Goal: Task Accomplishment & Management: Manage account settings

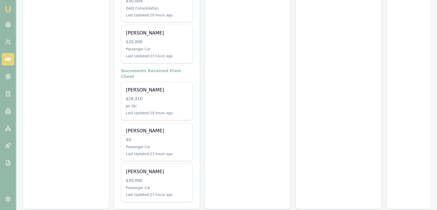
scroll to position [232, 0]
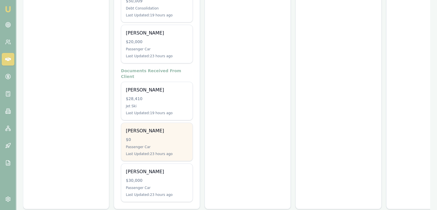
click at [153, 136] on div "$0" at bounding box center [157, 139] width 62 height 6
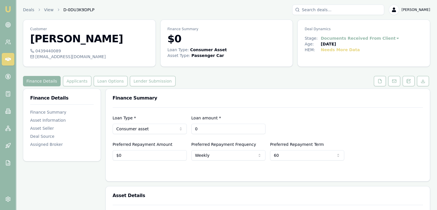
drag, startPoint x: 211, startPoint y: 128, endPoint x: 169, endPoint y: 129, distance: 41.9
click at [169, 129] on div "Loan Type * Consumer asset Consumer loan Consumer asset Commercial loan Commerc…" at bounding box center [268, 124] width 310 height 20
click at [135, 130] on html "Emu Broker Deals View D-0DU3K9DPLP Baron Ketterman Toggle Menu Customer Andrew …" at bounding box center [218, 105] width 437 height 210
type input "$15,000"
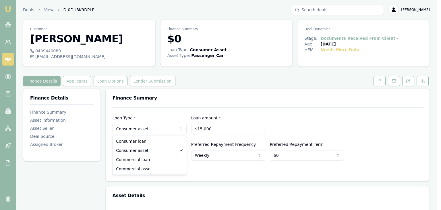
select select "CONSUMER_LOAN"
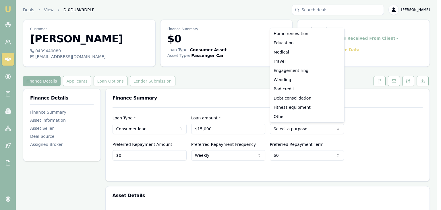
click at [309, 129] on html "Emu Broker Deals View D-0DU3K9DPLP Baron Ketterman Toggle Menu Customer Andrew …" at bounding box center [220, 105] width 441 height 210
select select "DEBT_CONSOLIDATION"
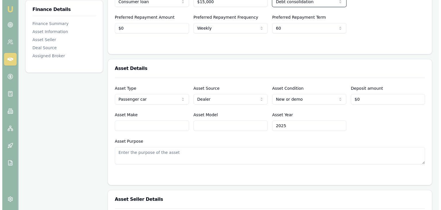
scroll to position [144, 0]
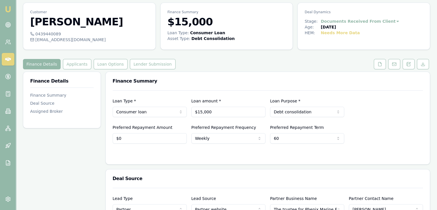
scroll to position [0, 0]
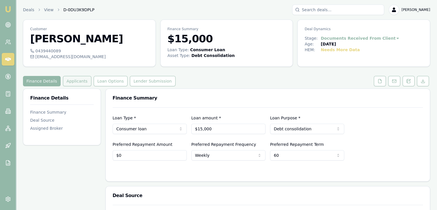
click at [71, 84] on button "Applicants" at bounding box center [77, 81] width 28 height 10
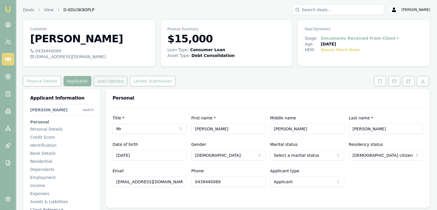
click at [100, 80] on button "Loan Options" at bounding box center [111, 81] width 34 height 10
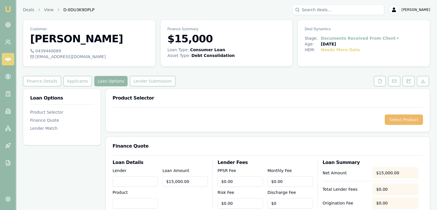
click at [403, 119] on button "Select Product" at bounding box center [403, 119] width 38 height 10
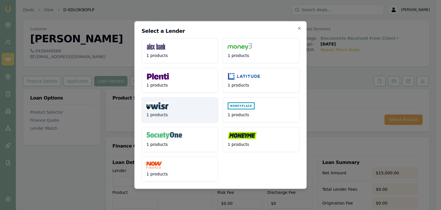
click at [172, 110] on button "1 products" at bounding box center [180, 109] width 77 height 25
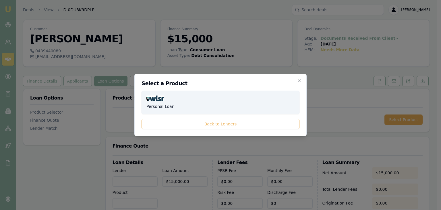
click at [200, 107] on button "Personal Loan" at bounding box center [221, 102] width 158 height 24
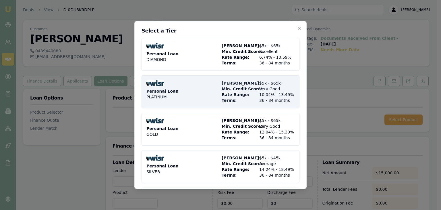
click at [231, 94] on span "Rate Range:" at bounding box center [239, 95] width 35 height 6
type input "WISR"
type input "Personal Loan"
type input "PLATINUM"
type input "10.04"
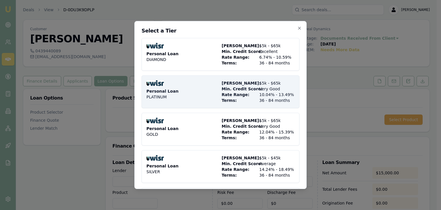
type input "36"
type input "$525.00"
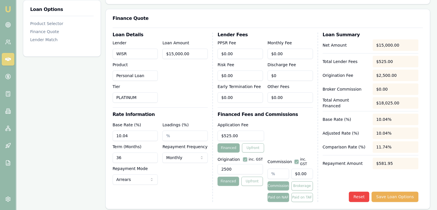
scroll to position [144, 0]
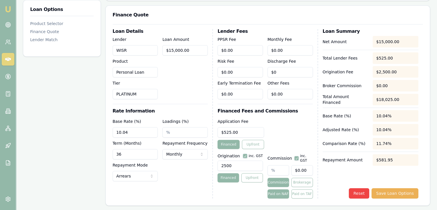
drag, startPoint x: 234, startPoint y: 165, endPoint x: 188, endPoint y: 168, distance: 46.3
click at [189, 168] on div "Loan Details Lender WISR Product Personal Loan Tier PLATINUM Loan Amount $15,00…" at bounding box center [268, 113] width 310 height 169
type input "995.00"
click at [129, 155] on input "36" at bounding box center [135, 154] width 45 height 10
drag, startPoint x: 130, startPoint y: 154, endPoint x: 101, endPoint y: 155, distance: 29.0
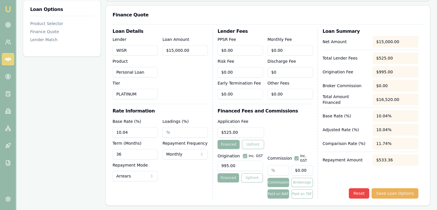
click at [101, 155] on div "Loan Options Product Selector Finance Quote Lender Match Product Selector Perso…" at bounding box center [226, 158] width 407 height 427
type input "60"
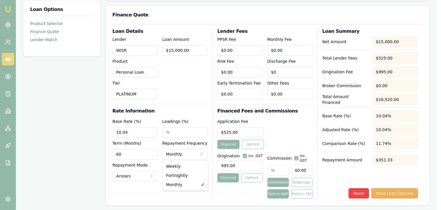
select select "WEEKLY"
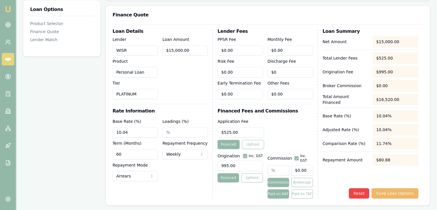
click at [391, 188] on button "Save Loan Options" at bounding box center [394, 193] width 47 height 10
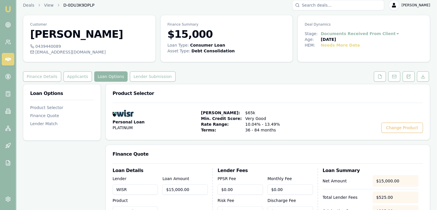
scroll to position [0, 0]
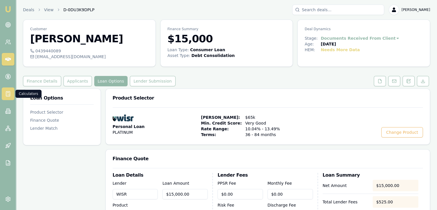
click at [7, 93] on icon at bounding box center [8, 94] width 6 height 6
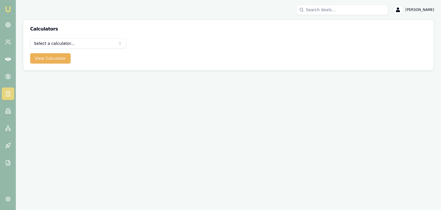
click at [59, 39] on html "Emu Broker Baron Ketterman Toggle Menu Calculators Select a calculator... Finan…" at bounding box center [220, 105] width 441 height 210
click at [139, 120] on html "Emu Broker Baron Ketterman Toggle Menu Calculators Select a calculator... Finan…" at bounding box center [220, 105] width 441 height 210
click at [8, 59] on icon at bounding box center [8, 58] width 6 height 3
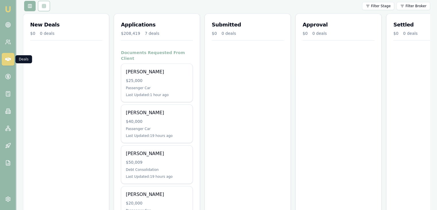
scroll to position [232, 0]
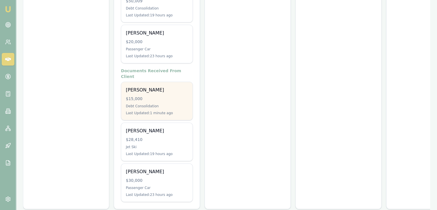
click at [145, 90] on div "Andrew Cowan $15,000 Debt Consolidation Last Updated: 1 minute ago" at bounding box center [156, 101] width 71 height 38
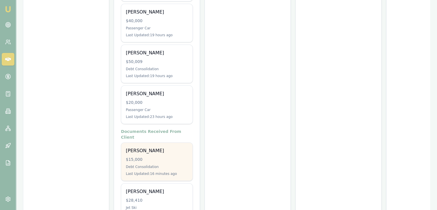
scroll to position [172, 0]
click at [138, 155] on div "$15,000" at bounding box center [157, 158] width 62 height 6
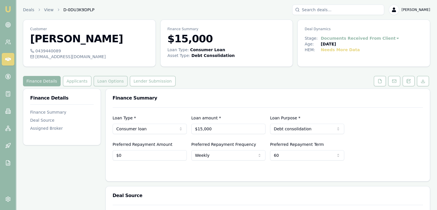
click at [102, 81] on button "Loan Options" at bounding box center [111, 81] width 34 height 10
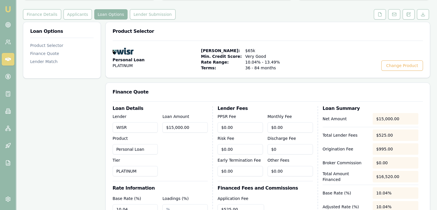
scroll to position [47, 0]
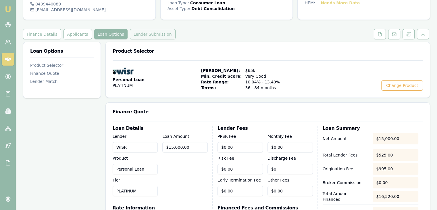
click at [138, 34] on button "Lender Submission" at bounding box center [153, 34] width 46 height 10
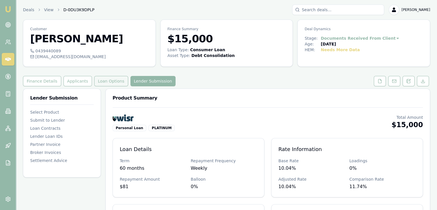
click at [106, 83] on button "Loan Options" at bounding box center [111, 81] width 34 height 10
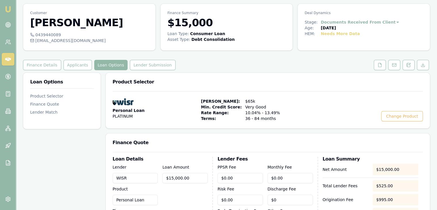
scroll to position [29, 0]
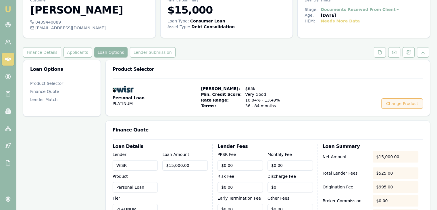
click at [395, 104] on button "Change Product" at bounding box center [402, 103] width 42 height 10
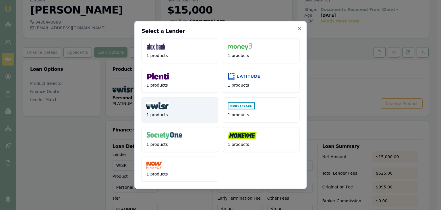
click at [171, 112] on button "1 products" at bounding box center [180, 109] width 77 height 25
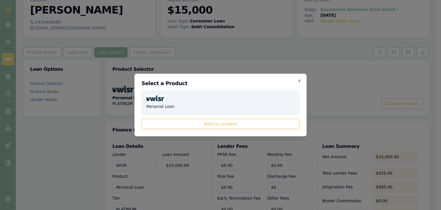
click at [188, 106] on button "Personal Loan" at bounding box center [221, 102] width 158 height 24
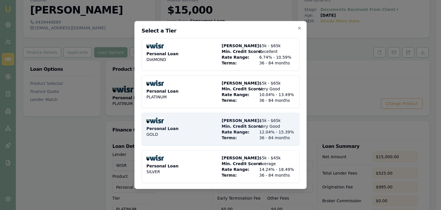
click at [171, 133] on div "Personal Loan GOLD" at bounding box center [182, 128] width 73 height 23
select select "MONTHLY"
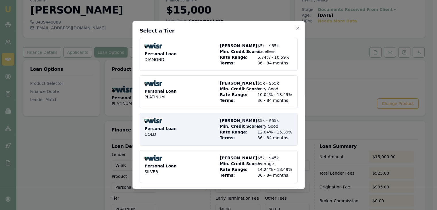
type input "GOLD"
type input "12.04"
type input "36"
type input "2500"
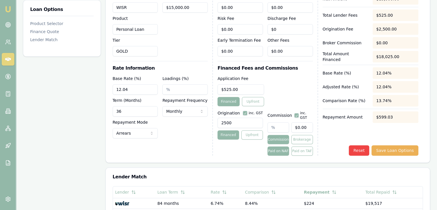
scroll to position [201, 0]
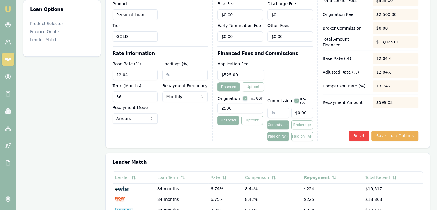
click at [140, 94] on input "36" at bounding box center [135, 96] width 45 height 10
drag, startPoint x: 141, startPoint y: 96, endPoint x: 86, endPoint y: 96, distance: 54.5
click at [86, 96] on div "Loan Options Product Selector Finance Quote Lender Match Product Selector Perso…" at bounding box center [226, 100] width 407 height 427
type input "60"
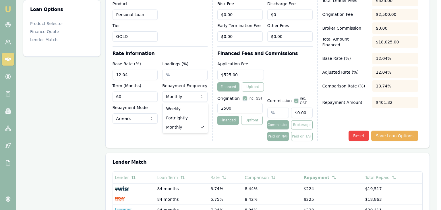
select select "WEEKLY"
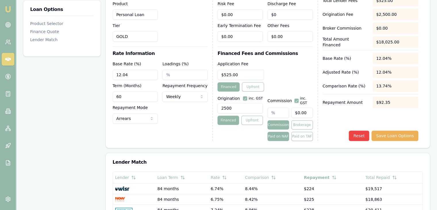
drag, startPoint x: 228, startPoint y: 109, endPoint x: 178, endPoint y: 110, distance: 50.6
click at [178, 110] on div "Loan Details Lender WISR Product Personal Loan Tier GOLD Loan Amount $15,000.00…" at bounding box center [268, 56] width 310 height 169
type input "995.00"
click at [395, 131] on button "Save Loan Options" at bounding box center [394, 135] width 47 height 10
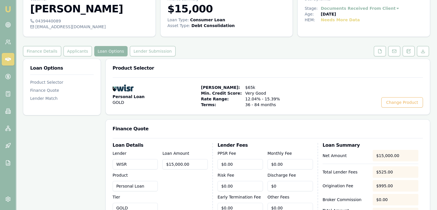
scroll to position [0, 0]
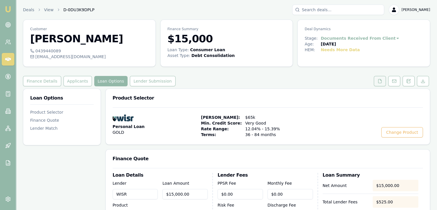
click at [381, 81] on icon at bounding box center [379, 81] width 3 height 4
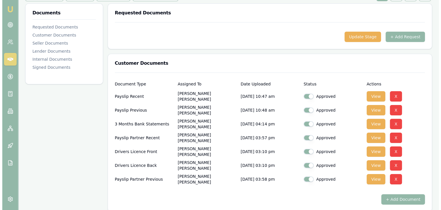
scroll to position [86, 0]
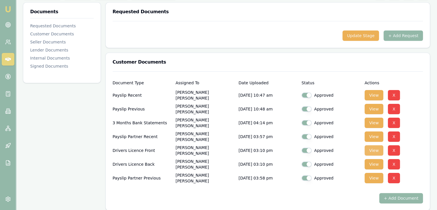
click at [371, 147] on button "View" at bounding box center [373, 150] width 19 height 10
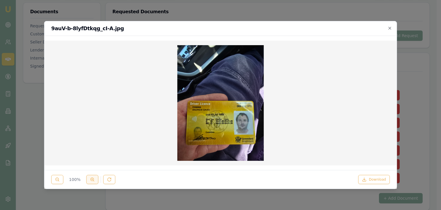
click at [91, 179] on circle at bounding box center [92, 178] width 3 height 3
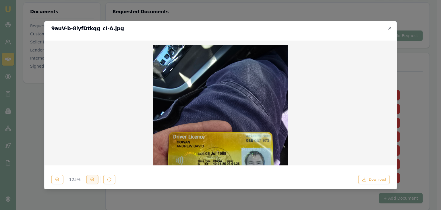
click at [91, 179] on circle at bounding box center [92, 178] width 3 height 3
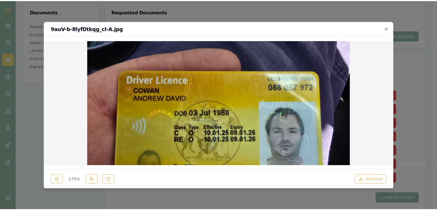
scroll to position [144, 0]
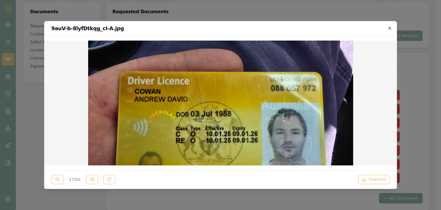
click at [390, 28] on icon "button" at bounding box center [389, 28] width 3 height 3
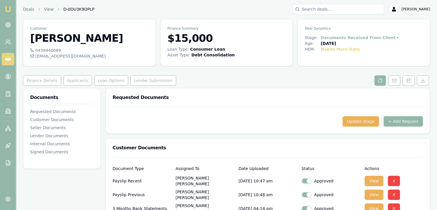
scroll to position [0, 0]
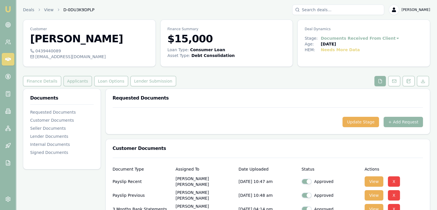
click at [73, 82] on button "Applicants" at bounding box center [77, 81] width 28 height 10
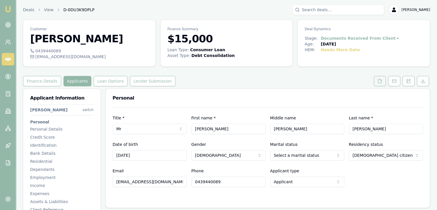
click at [380, 81] on icon at bounding box center [379, 81] width 5 height 5
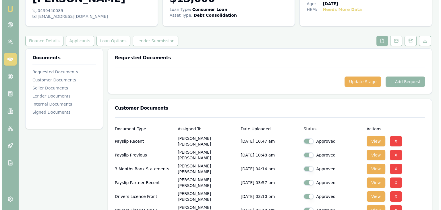
scroll to position [115, 0]
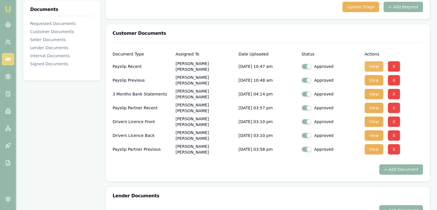
click at [372, 65] on button "View" at bounding box center [373, 66] width 19 height 10
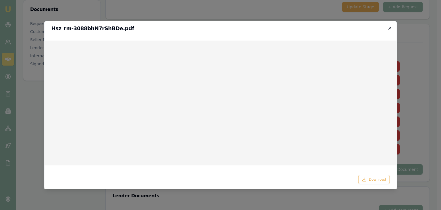
click at [388, 28] on icon "button" at bounding box center [389, 28] width 5 height 5
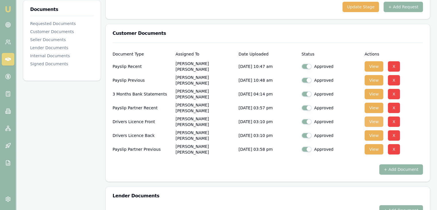
click at [378, 123] on button "View" at bounding box center [373, 121] width 19 height 10
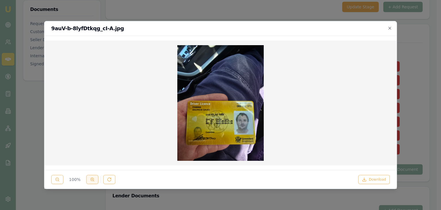
click at [91, 178] on circle at bounding box center [92, 178] width 3 height 3
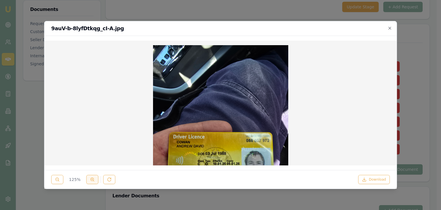
click at [91, 178] on icon at bounding box center [92, 179] width 5 height 5
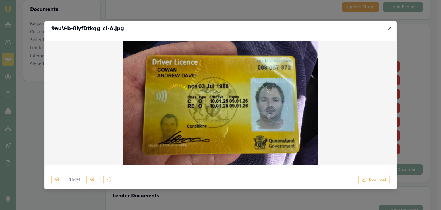
click at [388, 28] on icon "button" at bounding box center [389, 28] width 5 height 5
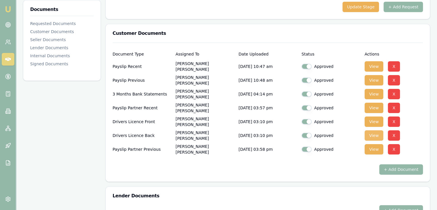
click at [374, 134] on button "View" at bounding box center [373, 135] width 19 height 10
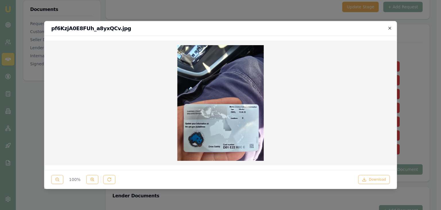
click at [389, 28] on icon "button" at bounding box center [389, 28] width 3 height 3
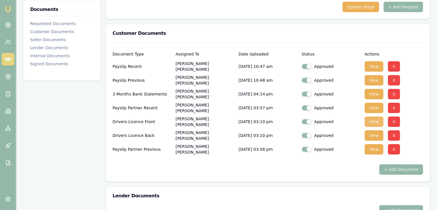
click at [372, 123] on button "View" at bounding box center [373, 121] width 19 height 10
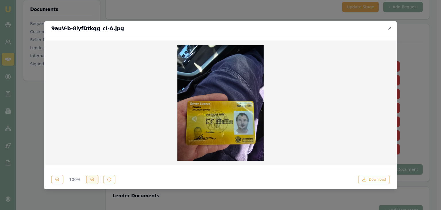
click at [91, 177] on circle at bounding box center [92, 178] width 3 height 3
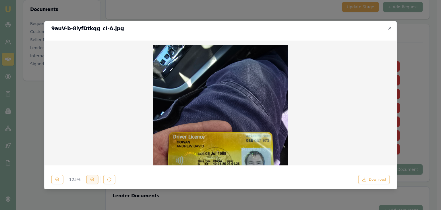
click at [91, 177] on circle at bounding box center [92, 178] width 3 height 3
click at [92, 178] on icon at bounding box center [92, 179] width 5 height 5
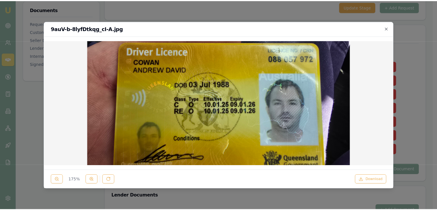
scroll to position [201, 0]
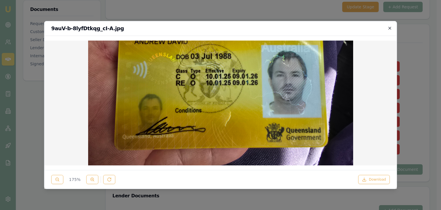
click at [389, 28] on icon "button" at bounding box center [389, 28] width 3 height 3
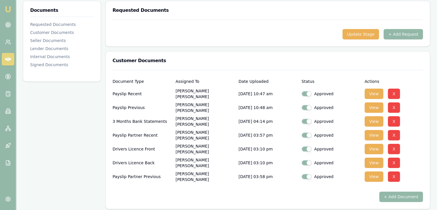
scroll to position [0, 0]
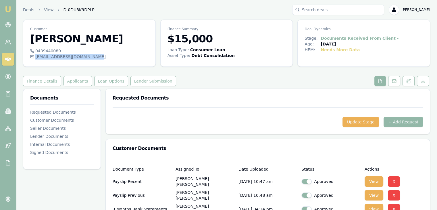
drag, startPoint x: 35, startPoint y: 58, endPoint x: 93, endPoint y: 58, distance: 58.0
click at [93, 58] on div "andrew_cowan123@hotmail.com" at bounding box center [89, 57] width 118 height 6
copy div "andrew_cowan123@hotmail.com"
drag, startPoint x: 35, startPoint y: 50, endPoint x: 57, endPoint y: 51, distance: 21.6
click at [57, 51] on div "0439440089" at bounding box center [89, 51] width 118 height 6
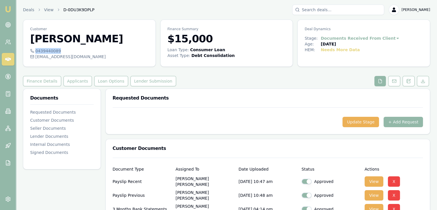
copy div "0439440089"
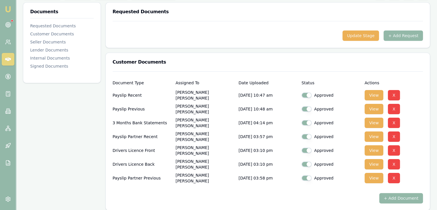
scroll to position [115, 0]
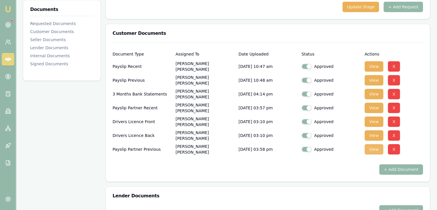
click at [372, 147] on button "View" at bounding box center [373, 149] width 19 height 10
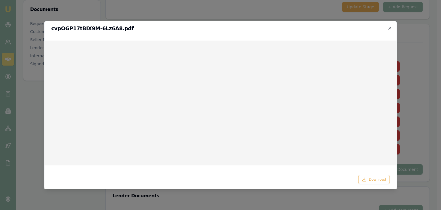
click at [390, 28] on icon "button" at bounding box center [389, 28] width 5 height 5
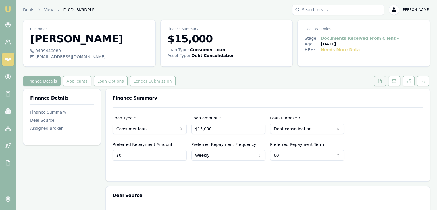
click at [381, 80] on icon at bounding box center [379, 81] width 3 height 4
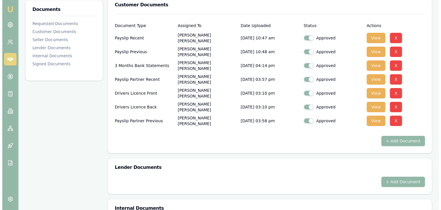
scroll to position [144, 0]
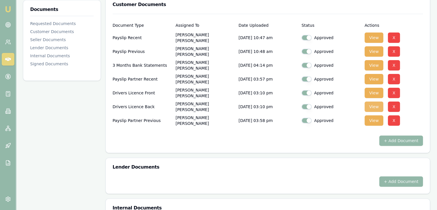
click at [373, 106] on button "View" at bounding box center [373, 106] width 19 height 10
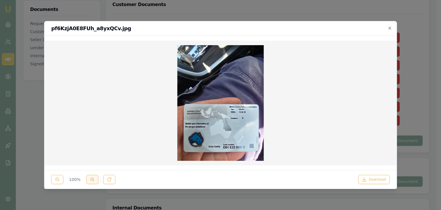
click at [93, 180] on icon at bounding box center [92, 179] width 5 height 5
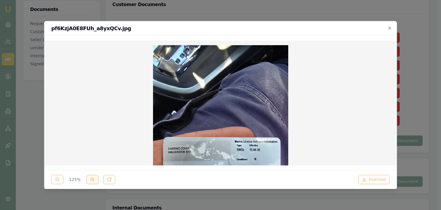
click at [93, 180] on icon at bounding box center [92, 179] width 5 height 5
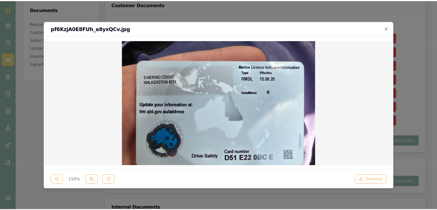
scroll to position [111, 0]
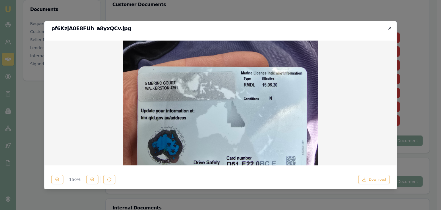
click at [390, 28] on icon "button" at bounding box center [389, 28] width 3 height 3
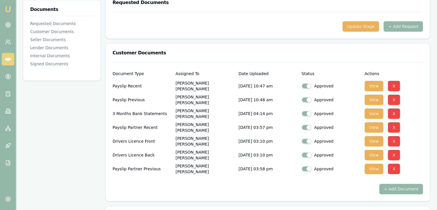
scroll to position [0, 0]
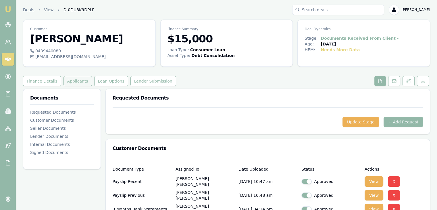
click at [72, 80] on button "Applicants" at bounding box center [77, 81] width 28 height 10
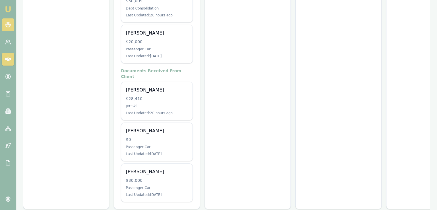
drag, startPoint x: 0, startPoint y: 0, endPoint x: 7, endPoint y: 22, distance: 23.2
click at [7, 22] on circle at bounding box center [7, 24] width 5 height 5
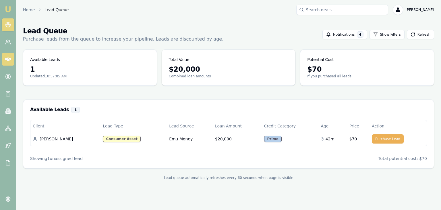
click at [9, 59] on icon at bounding box center [8, 59] width 6 height 6
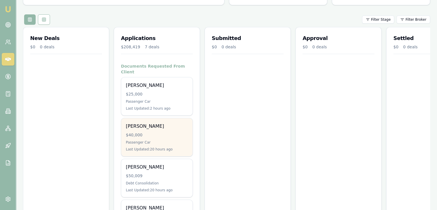
scroll to position [86, 0]
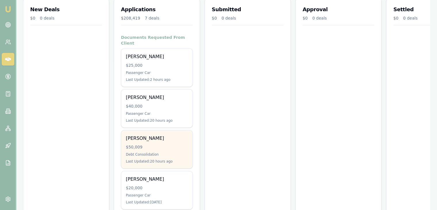
click at [155, 152] on div "Debt Consolidation" at bounding box center [157, 154] width 62 height 5
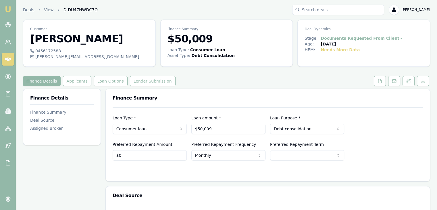
click at [388, 37] on html "Emu Broker Deals View D-DU47NWDC7O [PERSON_NAME] Toggle Menu Customer [PERSON_N…" at bounding box center [218, 105] width 437 height 210
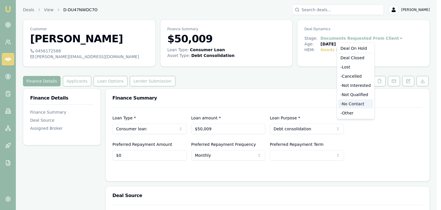
click at [356, 104] on div "- No Contact" at bounding box center [355, 103] width 35 height 9
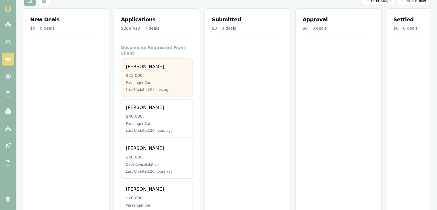
scroll to position [86, 0]
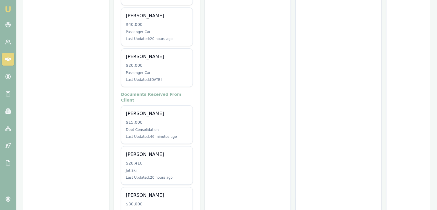
scroll to position [172, 0]
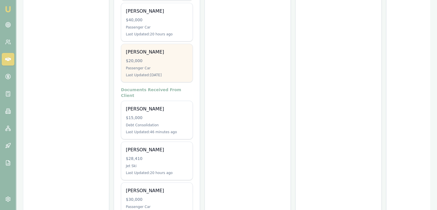
click at [144, 57] on div "[PERSON_NAME] $20,000 Passenger Car Last Updated: [DATE]" at bounding box center [156, 63] width 71 height 38
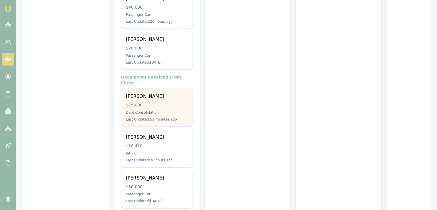
scroll to position [191, 0]
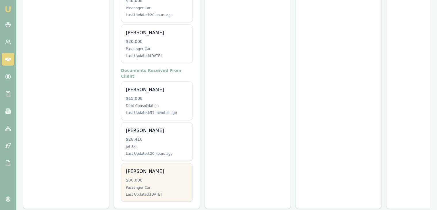
click at [154, 185] on div "Passenger Car" at bounding box center [157, 187] width 62 height 5
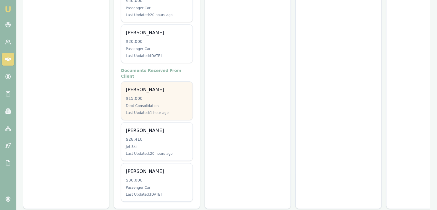
click at [150, 95] on div "$15,000" at bounding box center [157, 98] width 62 height 6
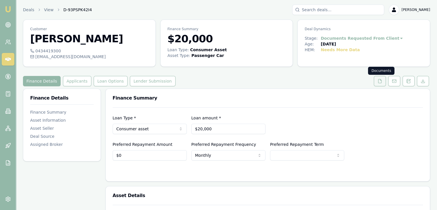
click at [380, 81] on icon at bounding box center [379, 81] width 5 height 5
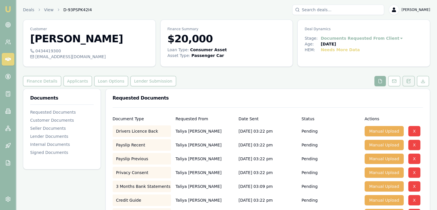
click at [409, 81] on icon at bounding box center [408, 81] width 5 height 5
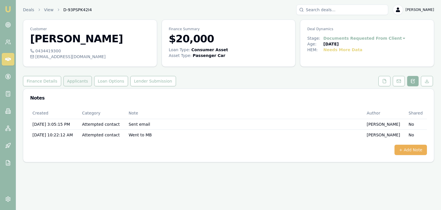
click at [69, 78] on button "Applicants" at bounding box center [77, 81] width 28 height 10
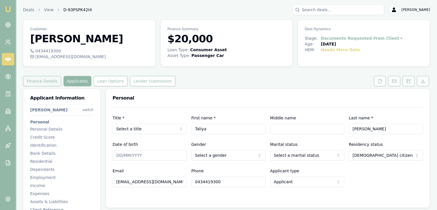
click at [32, 81] on button "Finance Details" at bounding box center [42, 81] width 38 height 10
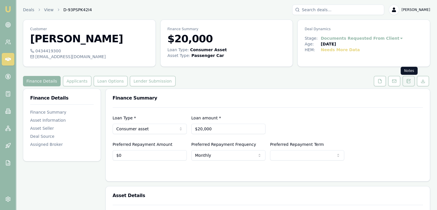
click at [408, 80] on icon at bounding box center [408, 81] width 5 height 5
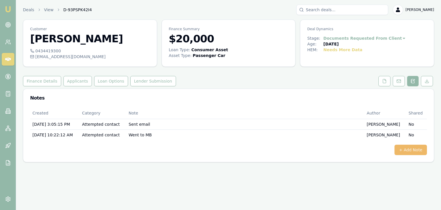
click at [410, 151] on button "+ Add Note" at bounding box center [410, 149] width 32 height 10
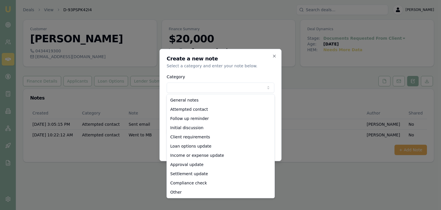
click at [182, 86] on body "Emu Broker Deals View D-93PSPK42I4 Baron Ketterman Toggle Menu Customer Taliya …" at bounding box center [220, 105] width 441 height 210
select select "ATTEMPTED_CONTACT"
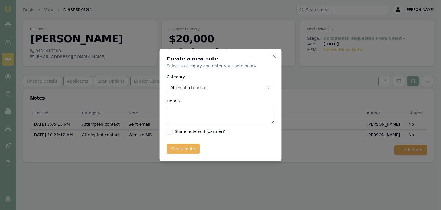
click at [182, 111] on textarea "Details" at bounding box center [221, 115] width 108 height 17
type textarea "Sent SMS"
click at [177, 148] on button "Create note" at bounding box center [183, 148] width 33 height 10
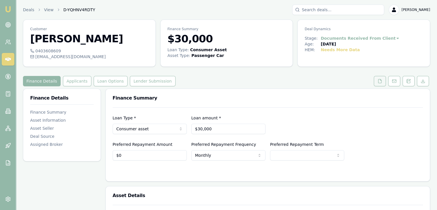
click at [380, 80] on icon at bounding box center [379, 81] width 5 height 5
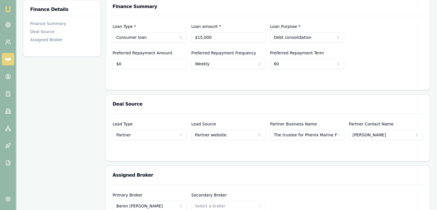
scroll to position [8, 0]
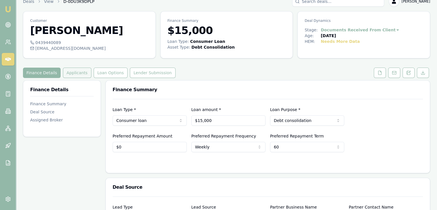
click at [63, 73] on button "Applicants" at bounding box center [77, 72] width 28 height 10
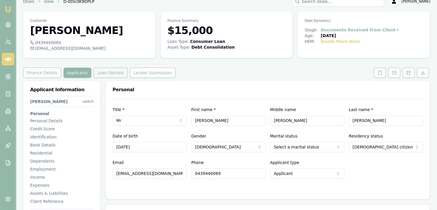
click at [110, 71] on button "Loan Options" at bounding box center [111, 72] width 34 height 10
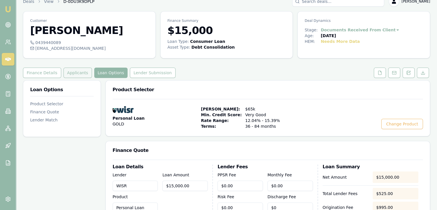
click at [78, 73] on button "Applicants" at bounding box center [77, 72] width 28 height 10
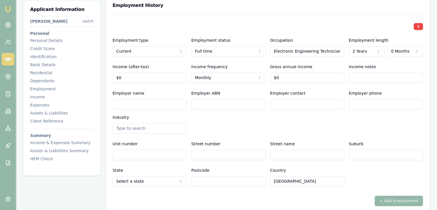
scroll to position [783, 0]
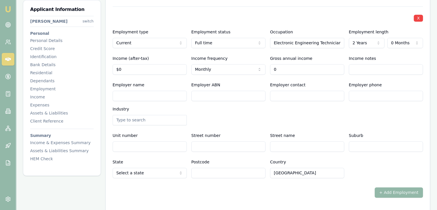
click at [299, 69] on input "0" at bounding box center [307, 69] width 74 height 10
drag, startPoint x: 300, startPoint y: 69, endPoint x: 256, endPoint y: 72, distance: 44.1
click at [256, 72] on div "Income (after-tax) $0 Income frequency Monthly Weekly Fortnightly Monthly Quart…" at bounding box center [268, 65] width 310 height 20
type input "$82,270"
click at [142, 70] on input "0" at bounding box center [150, 69] width 74 height 10
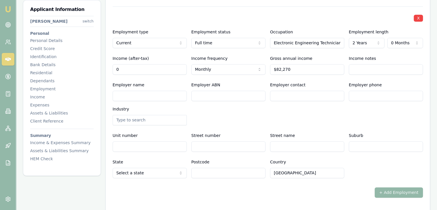
drag, startPoint x: 142, startPoint y: 70, endPoint x: 100, endPoint y: 75, distance: 41.4
click at [101, 75] on div "Applicant Information [PERSON_NAME] switch Personal Personal Details Credit Sco…" at bounding box center [226, 28] width 407 height 1447
type input "$4,023"
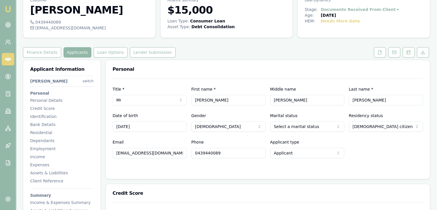
scroll to position [0, 0]
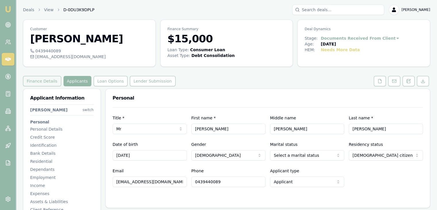
click at [36, 82] on button "Finance Details" at bounding box center [42, 81] width 38 height 10
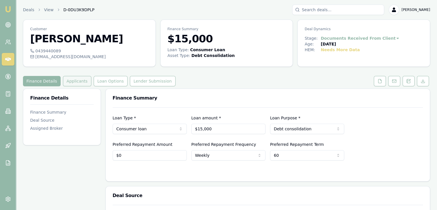
click at [71, 83] on button "Applicants" at bounding box center [77, 81] width 28 height 10
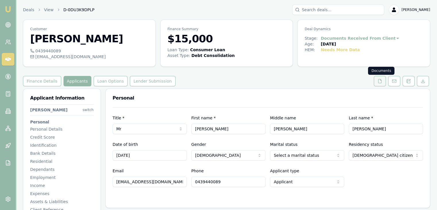
click at [381, 83] on icon at bounding box center [379, 81] width 5 height 5
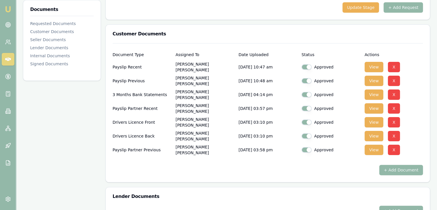
scroll to position [115, 0]
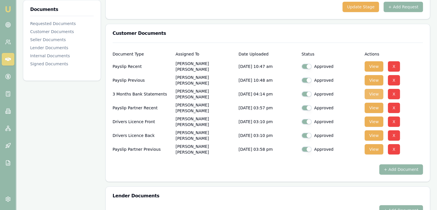
click at [373, 93] on button "View" at bounding box center [373, 94] width 19 height 10
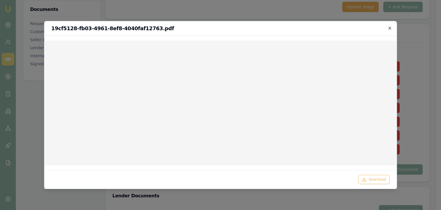
click at [390, 28] on icon "button" at bounding box center [389, 28] width 3 height 3
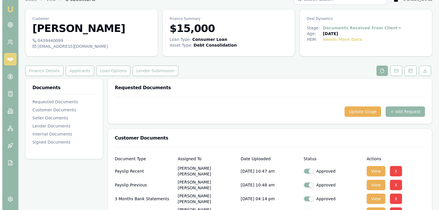
scroll to position [0, 0]
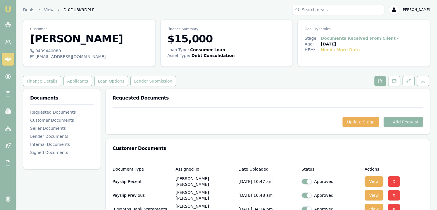
click at [398, 121] on button "+ Add Request" at bounding box center [402, 122] width 39 height 10
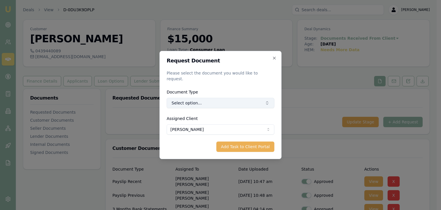
click at [199, 100] on button "Select option..." at bounding box center [221, 103] width 108 height 10
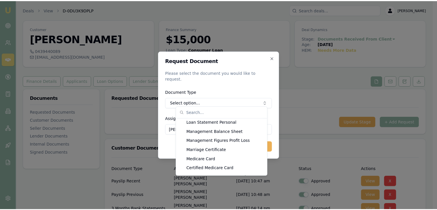
scroll to position [406, 0]
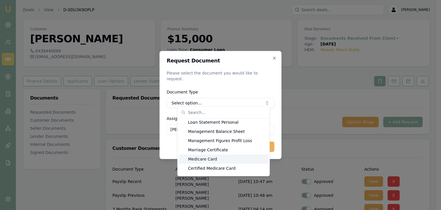
click at [205, 160] on div "Medicare Card" at bounding box center [224, 158] width 90 height 9
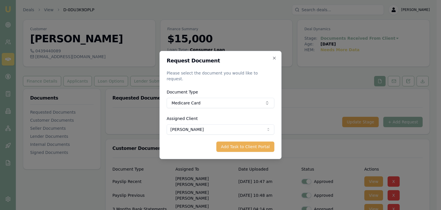
click at [240, 143] on button "Add Task to Client Portal" at bounding box center [245, 146] width 58 height 10
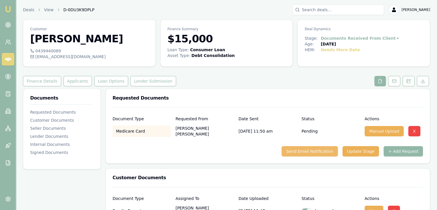
click at [308, 151] on button "Send Email Notification" at bounding box center [309, 151] width 56 height 10
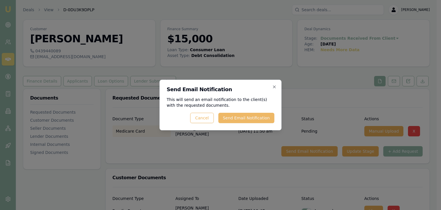
click at [235, 119] on button "Send Email Notification" at bounding box center [246, 118] width 56 height 10
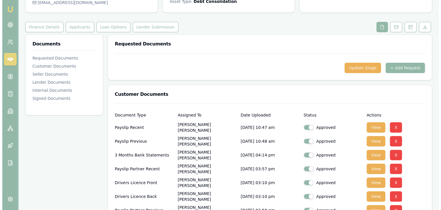
scroll to position [144, 0]
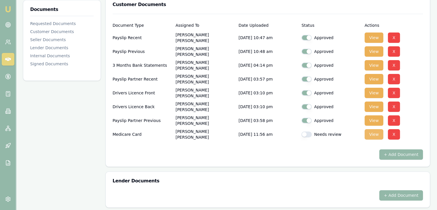
click at [374, 132] on button "View" at bounding box center [373, 134] width 19 height 10
